Goal: Use online tool/utility: Use online tool/utility

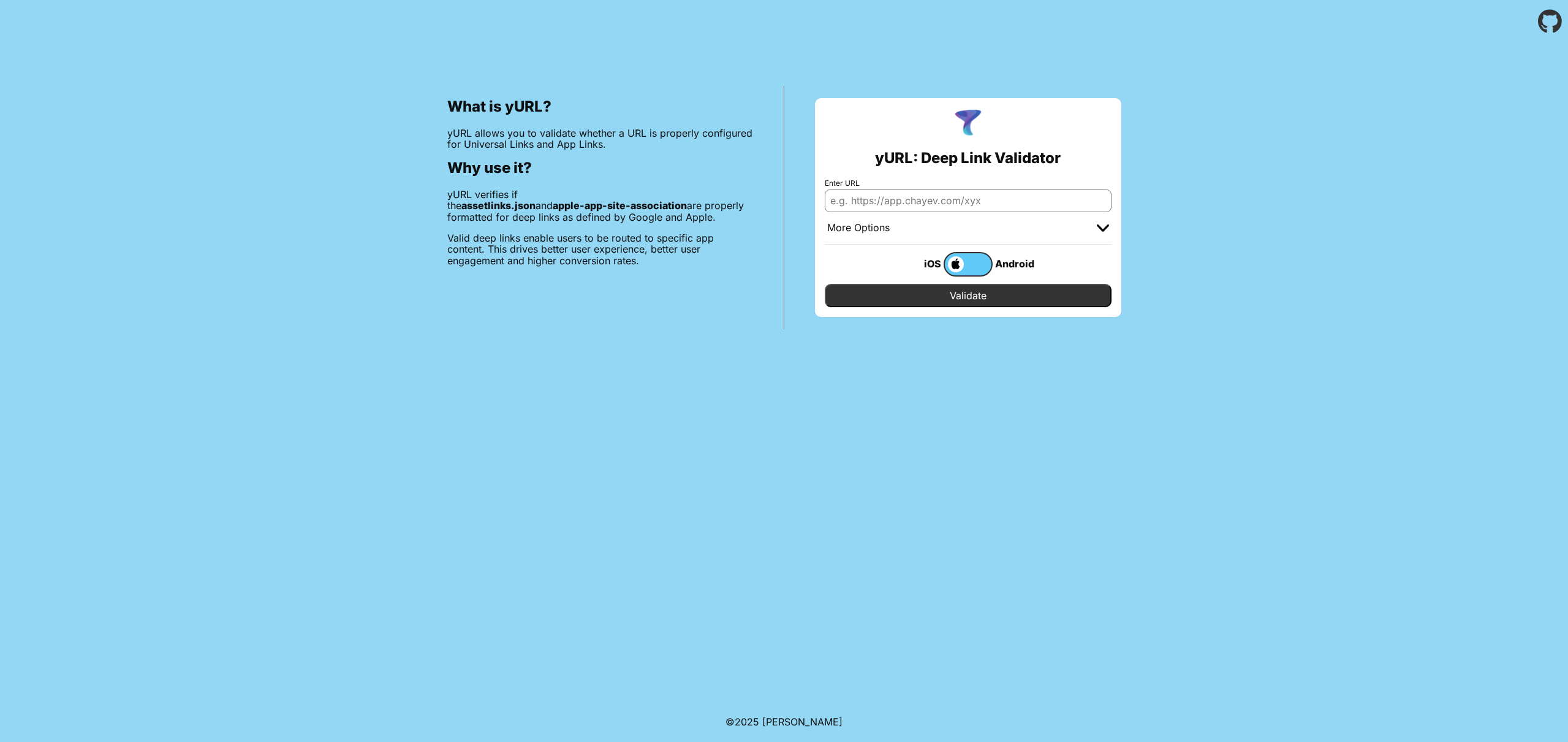
click at [936, 202] on input "Enter URL" at bounding box center [968, 201] width 287 height 22
paste input "[URL][DOMAIN_NAME]"
type input "[URL][DOMAIN_NAME]"
click at [993, 297] on input "Validate" at bounding box center [968, 295] width 287 height 23
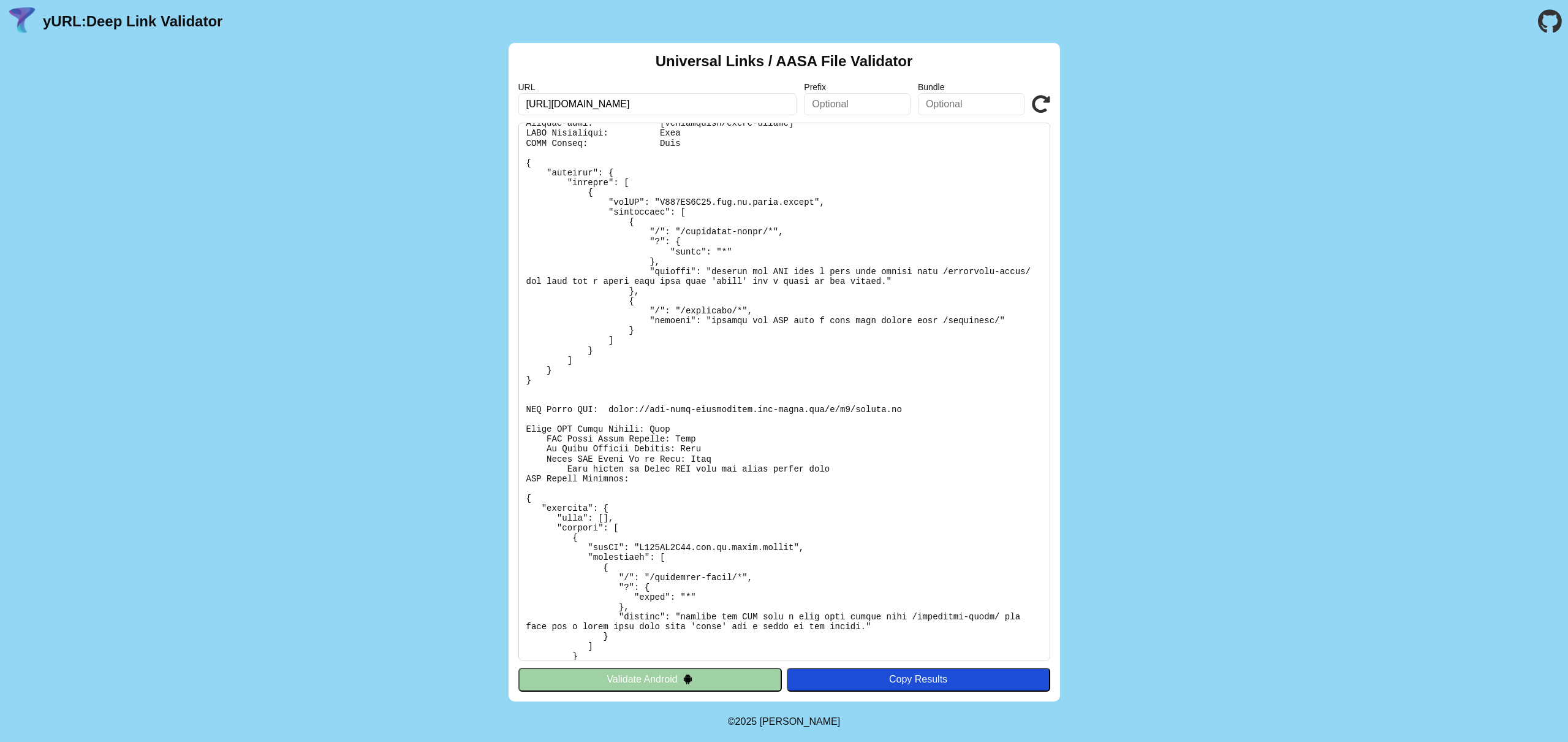
scroll to position [257, 0]
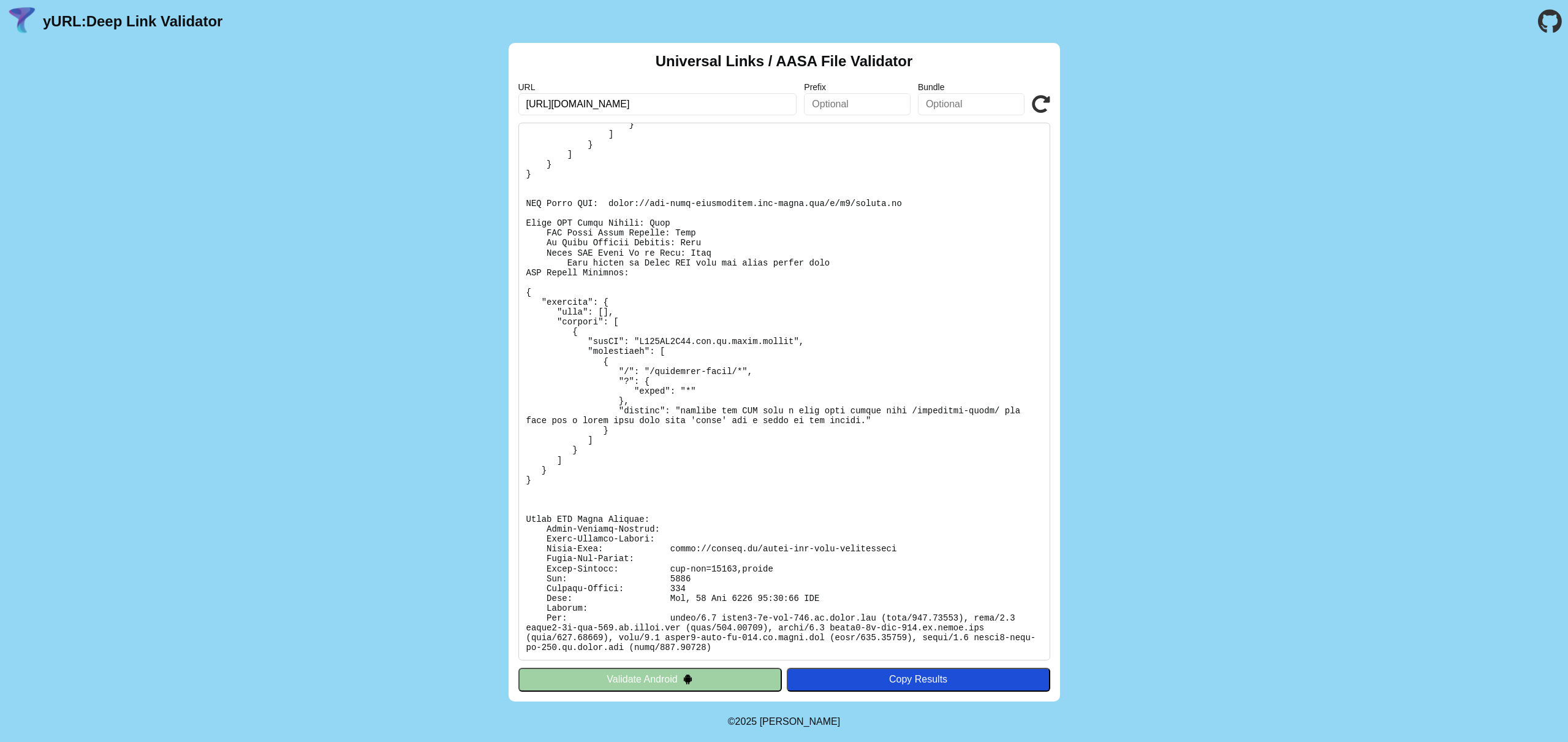
click at [934, 293] on pre at bounding box center [784, 391] width 532 height 538
copy body "yURL: Deep Link Validator Universal Links / AASA File Validator URL Prefix Bund…"
click at [915, 282] on pre at bounding box center [784, 391] width 532 height 538
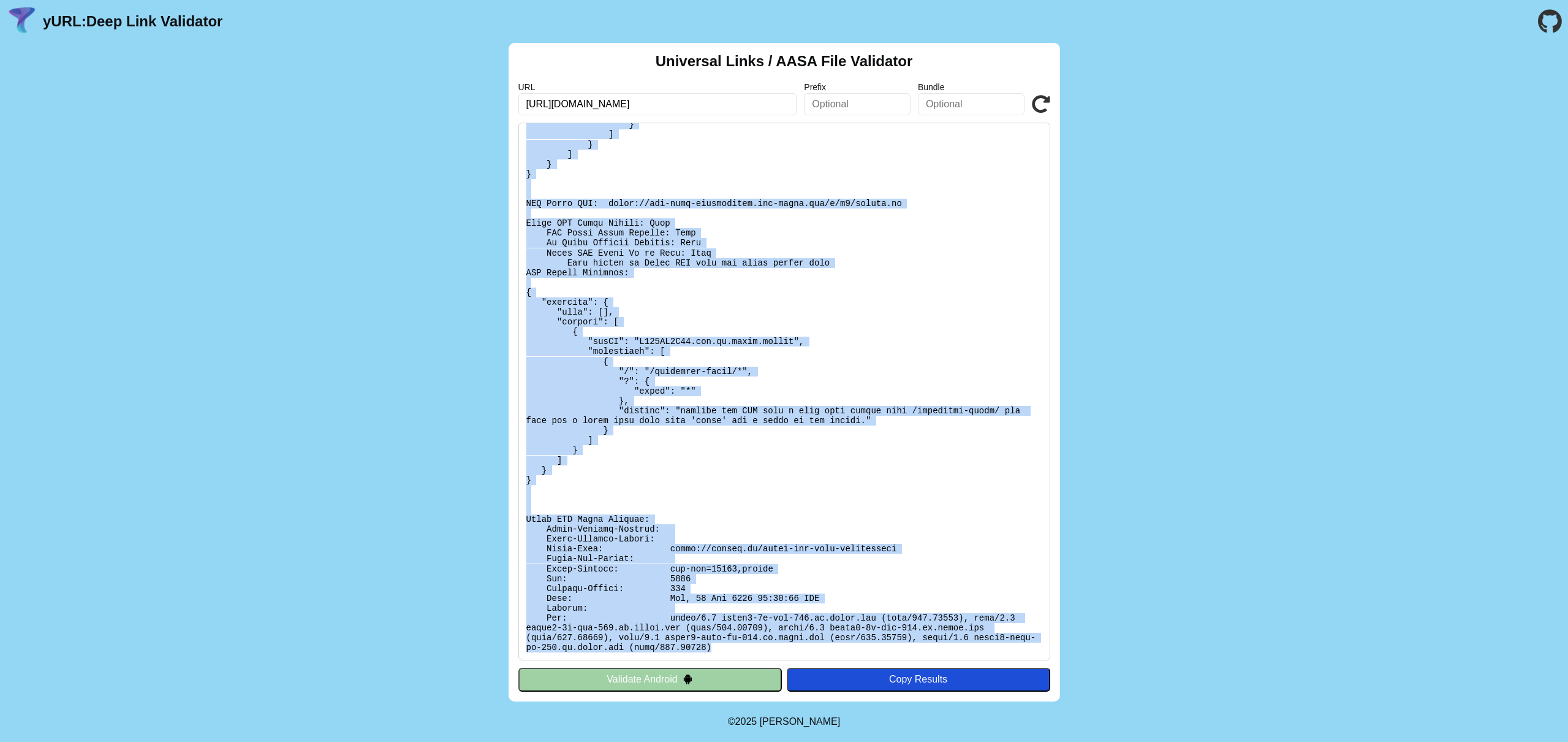
drag, startPoint x: 525, startPoint y: 132, endPoint x: 999, endPoint y: 644, distance: 697.7
click at [999, 647] on pre at bounding box center [784, 391] width 532 height 538
copy pre "Found file at: [URL][DOMAIN_NAME] No Redirect: Pass Content-type: [application/…"
